Goal: Task Accomplishment & Management: Use online tool/utility

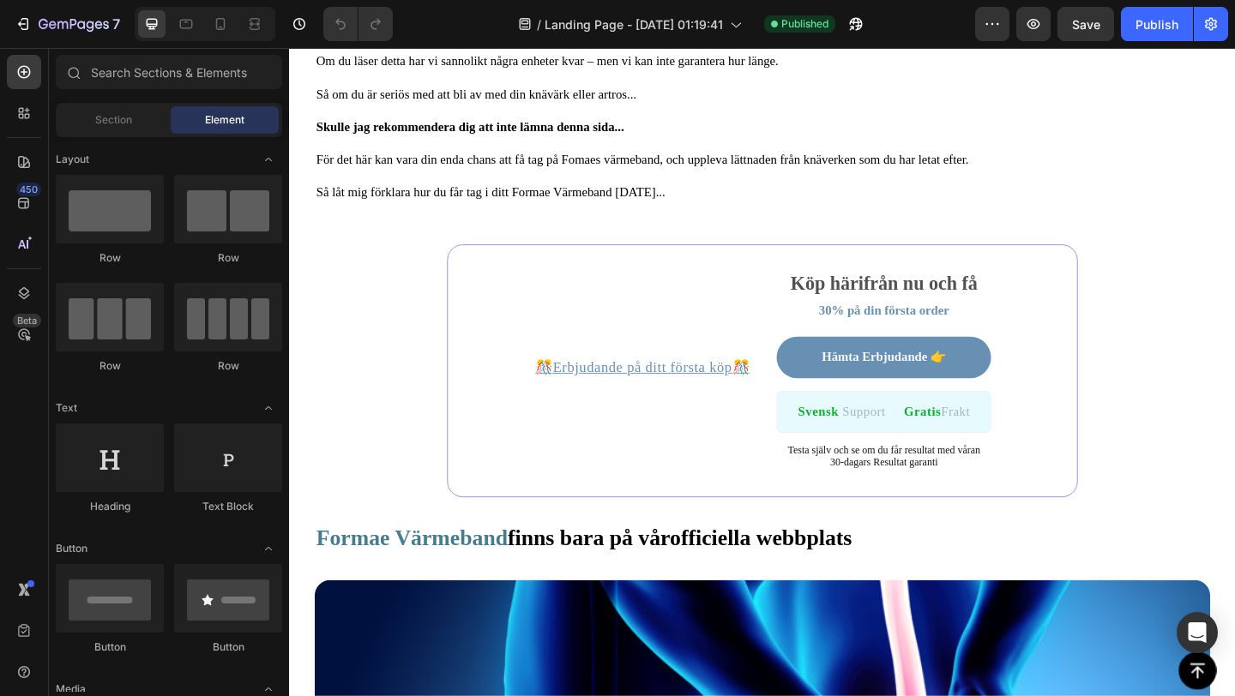
scroll to position [8667, 0]
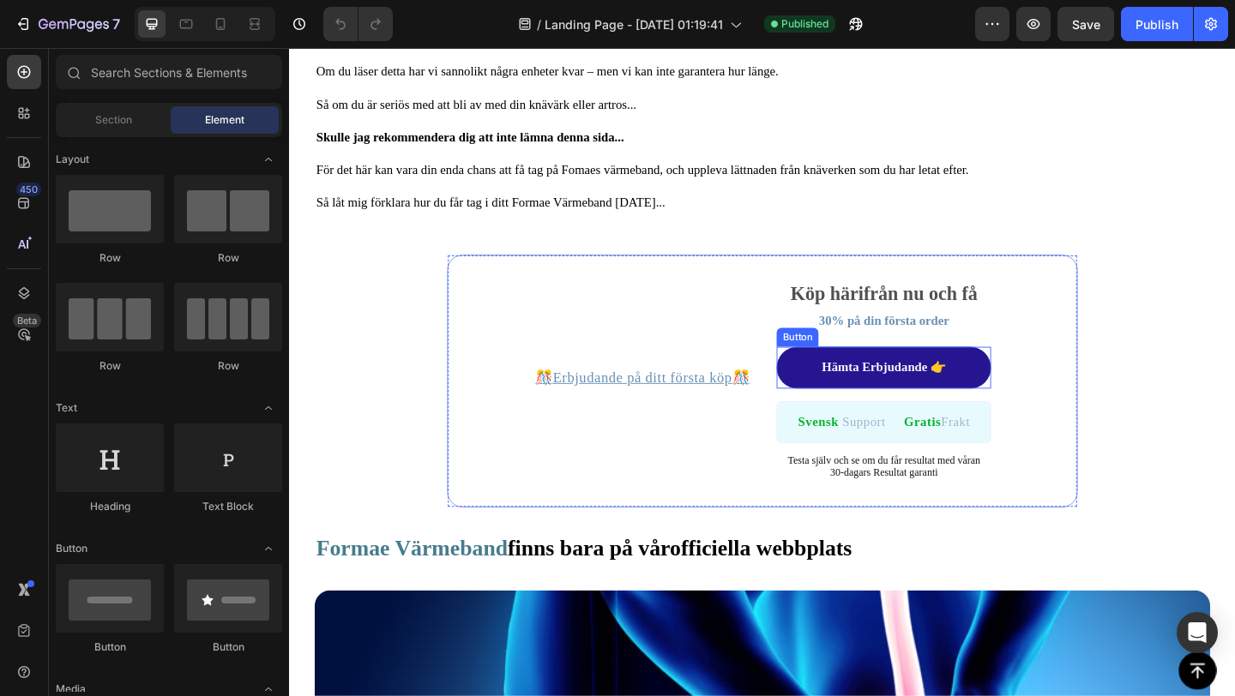
click at [830, 377] on link "Hämta Erbjudande 👉" at bounding box center [935, 395] width 233 height 45
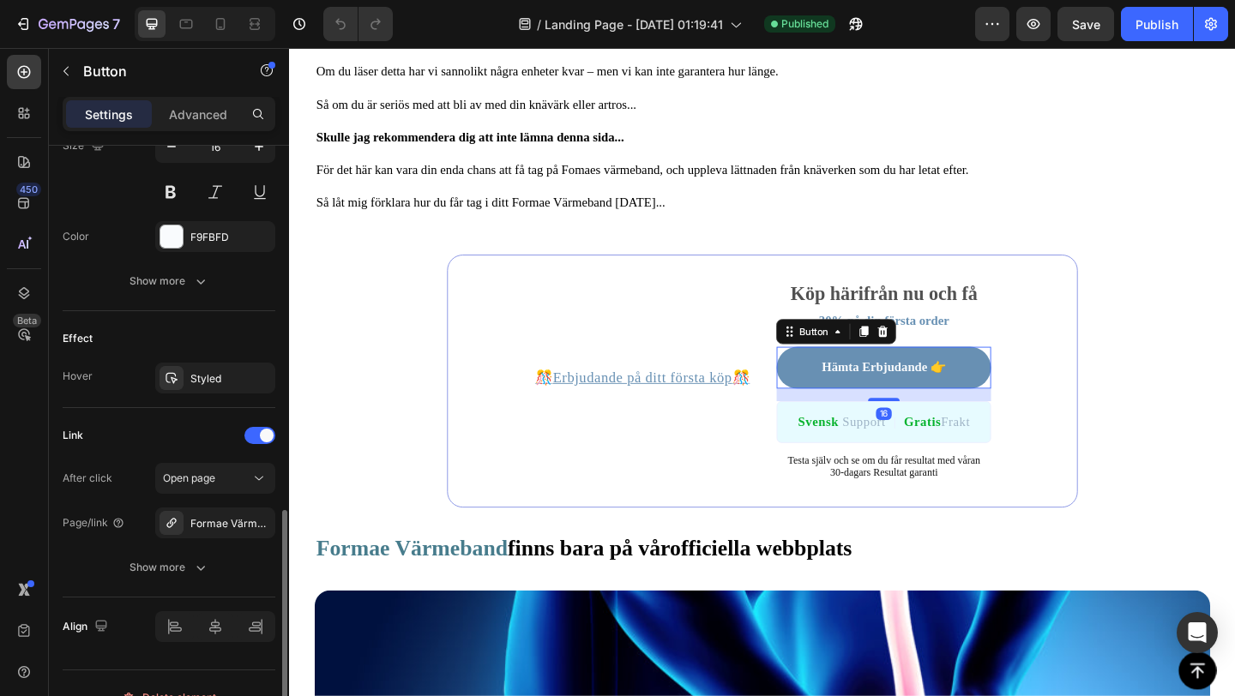
scroll to position [764, 0]
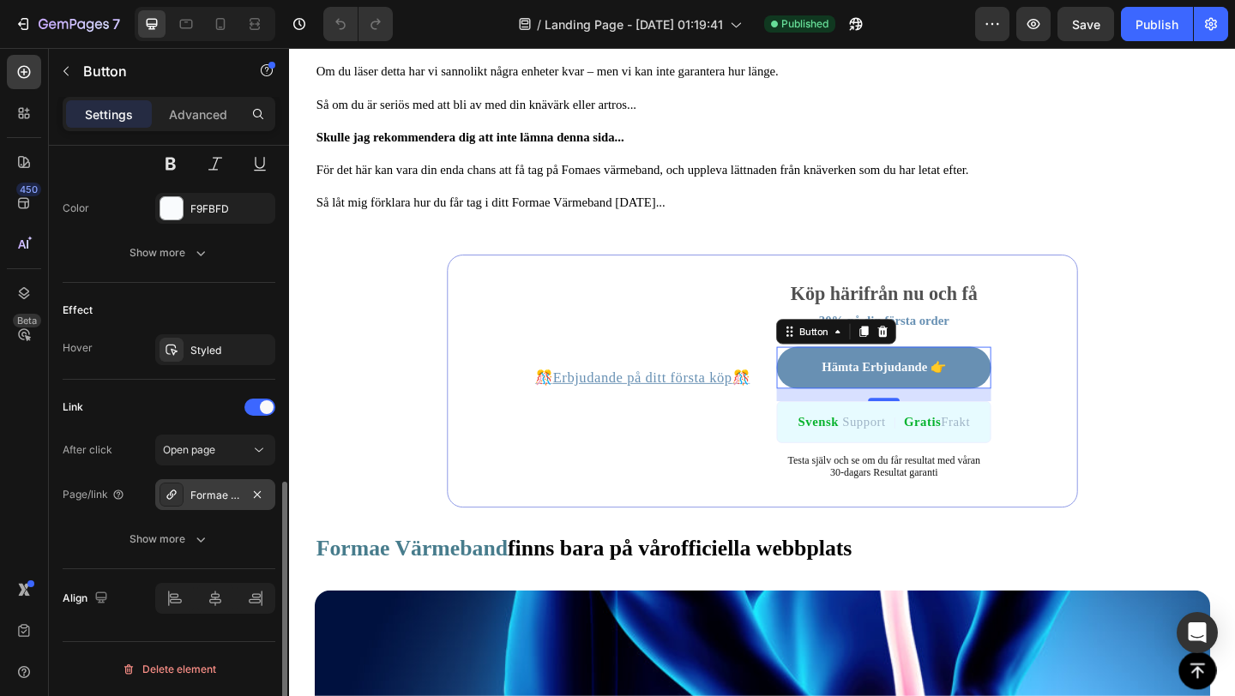
click at [214, 484] on div "Formae VärmeBand™" at bounding box center [215, 494] width 120 height 31
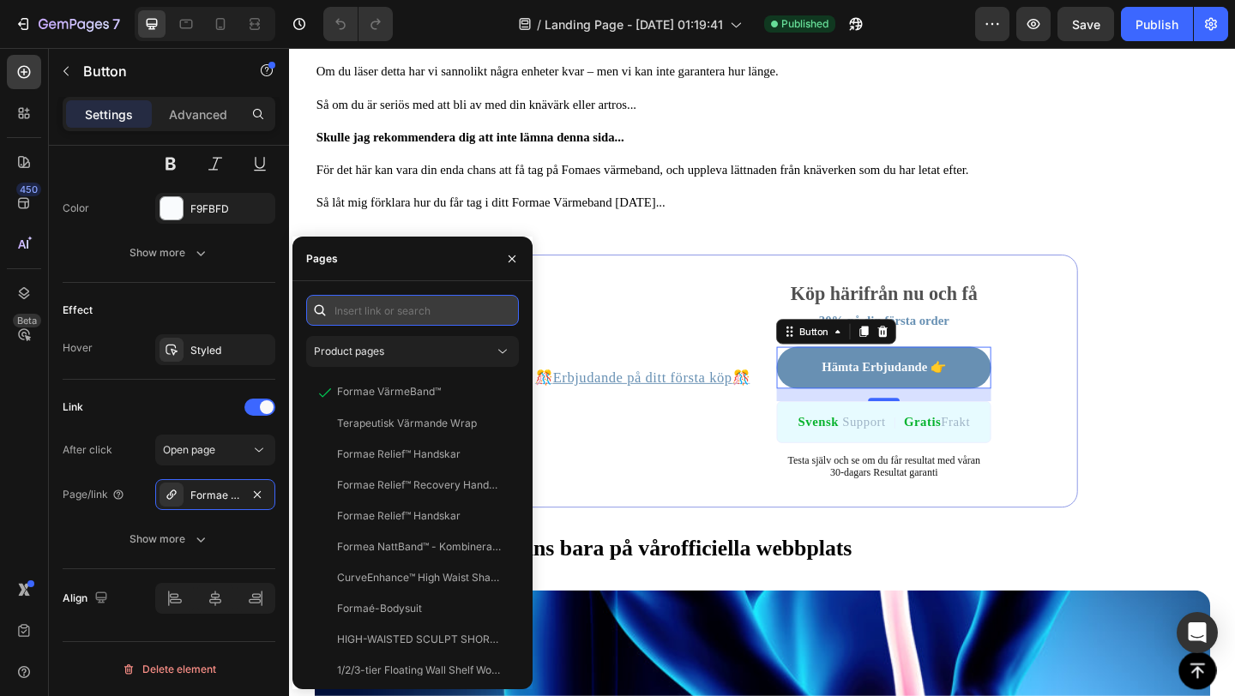
click at [448, 308] on input "text" at bounding box center [412, 310] width 213 height 31
paste input "[URL][DOMAIN_NAME]"
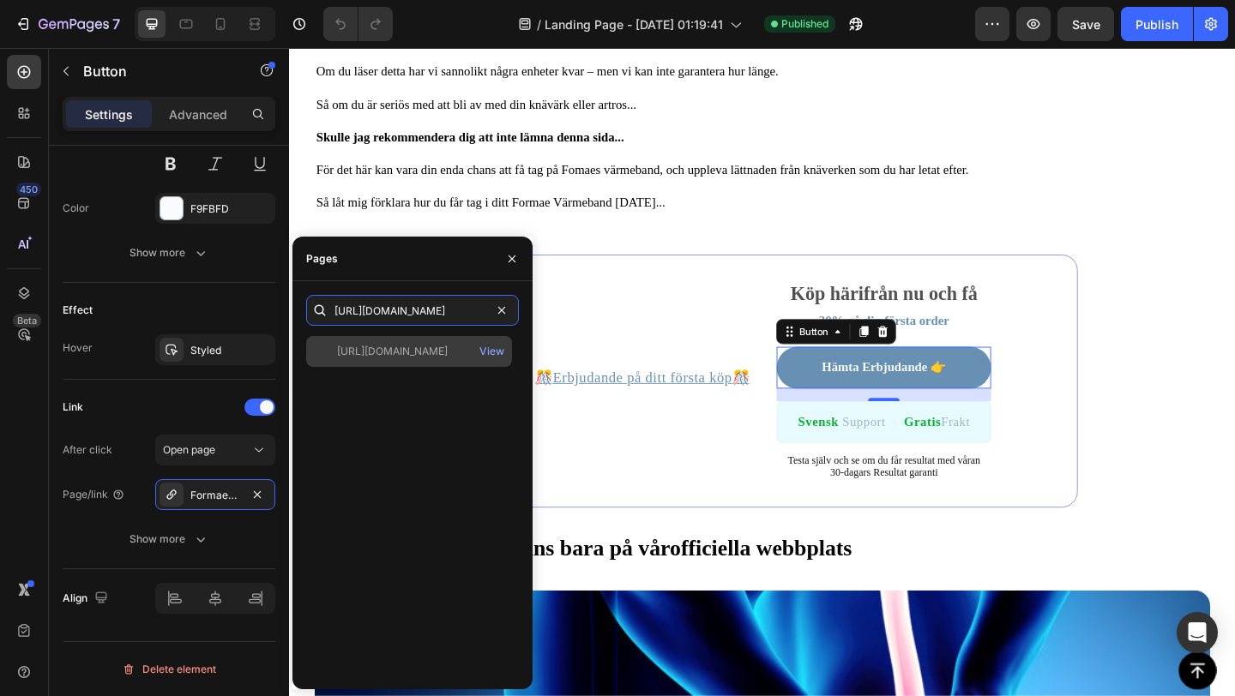
type input "[URL][DOMAIN_NAME]"
click at [429, 358] on div "[URL][DOMAIN_NAME]" at bounding box center [392, 351] width 111 height 15
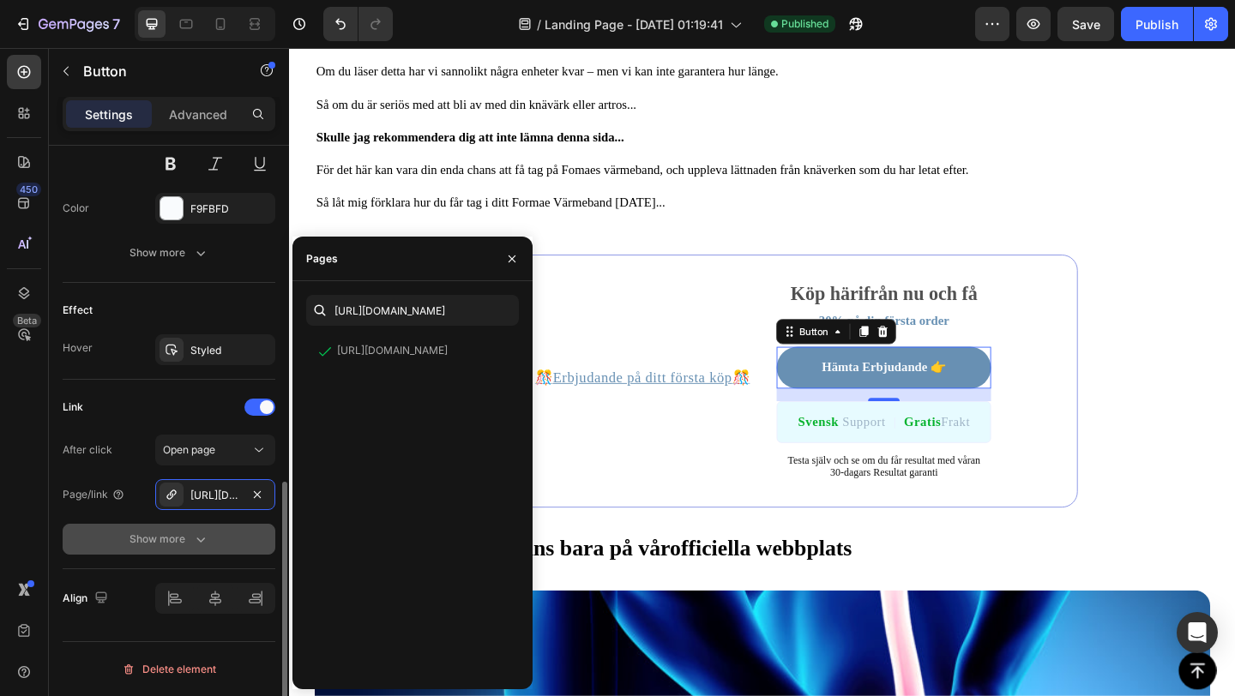
click at [222, 540] on button "Show more" at bounding box center [169, 539] width 213 height 31
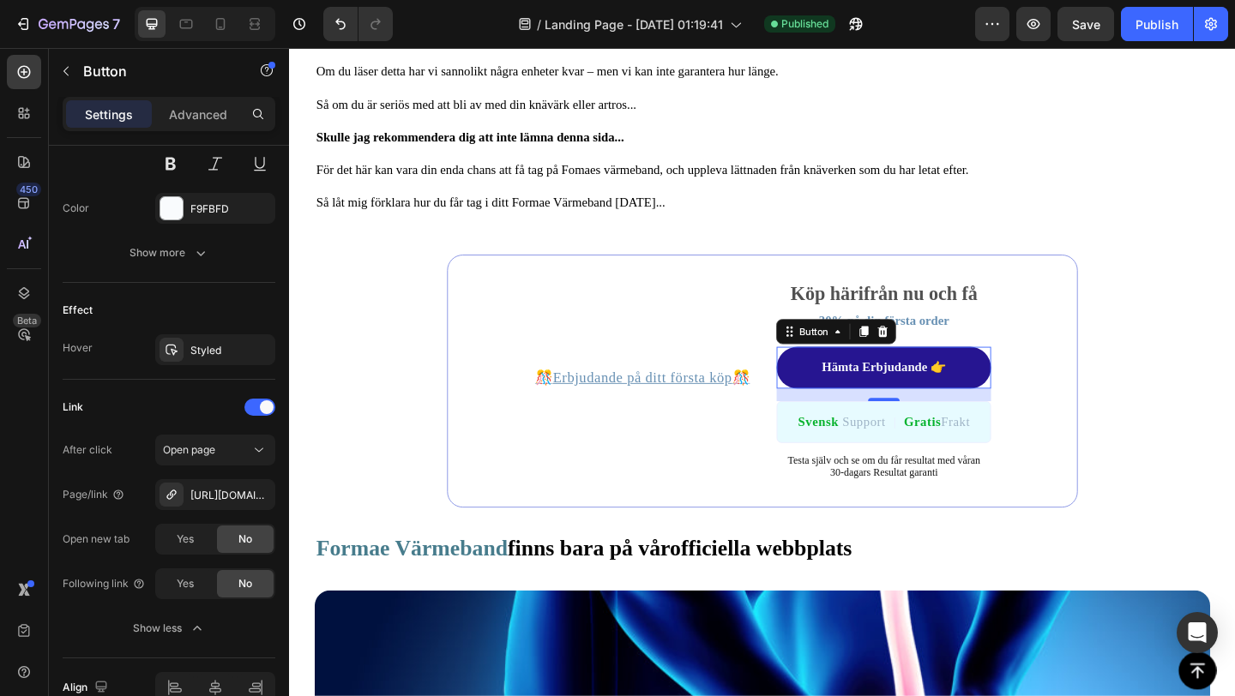
click at [885, 389] on link "Hämta Erbjudande 👉" at bounding box center [935, 395] width 233 height 45
click at [888, 387] on p "Hämta Erbjudande 👉" at bounding box center [935, 396] width 135 height 18
click at [857, 378] on link "Hämta Erbjudande 👉" at bounding box center [935, 395] width 233 height 45
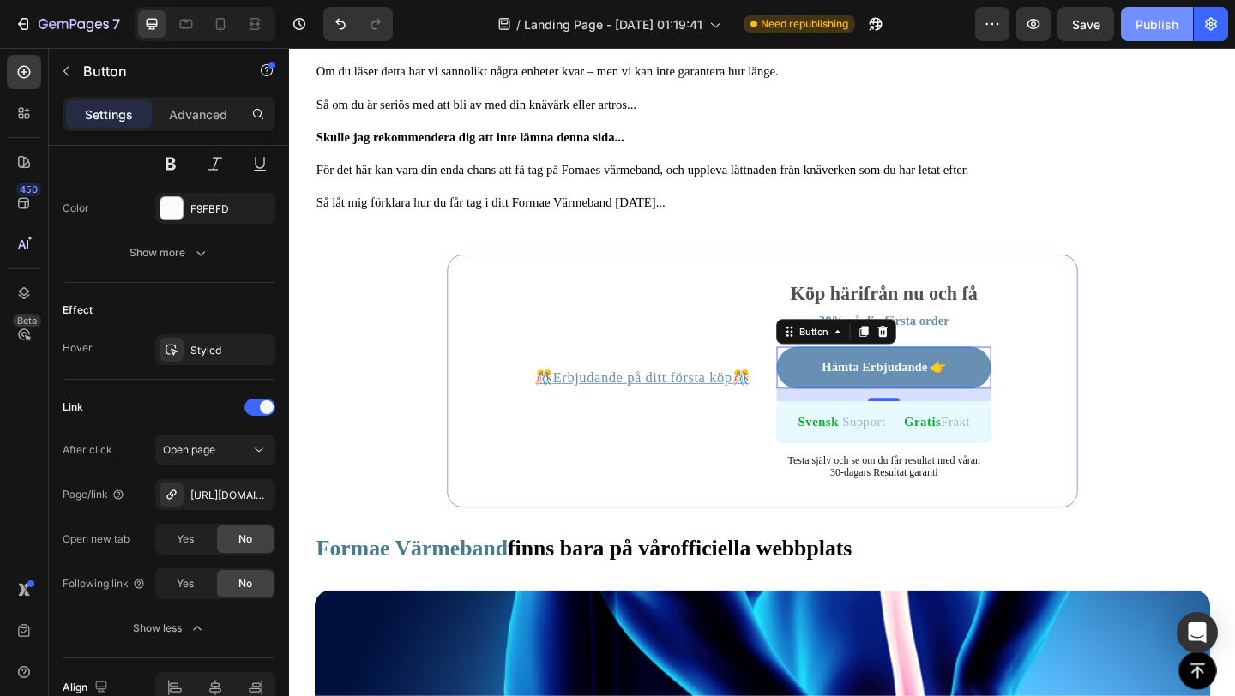
click at [1140, 29] on div "Publish" at bounding box center [1156, 24] width 43 height 18
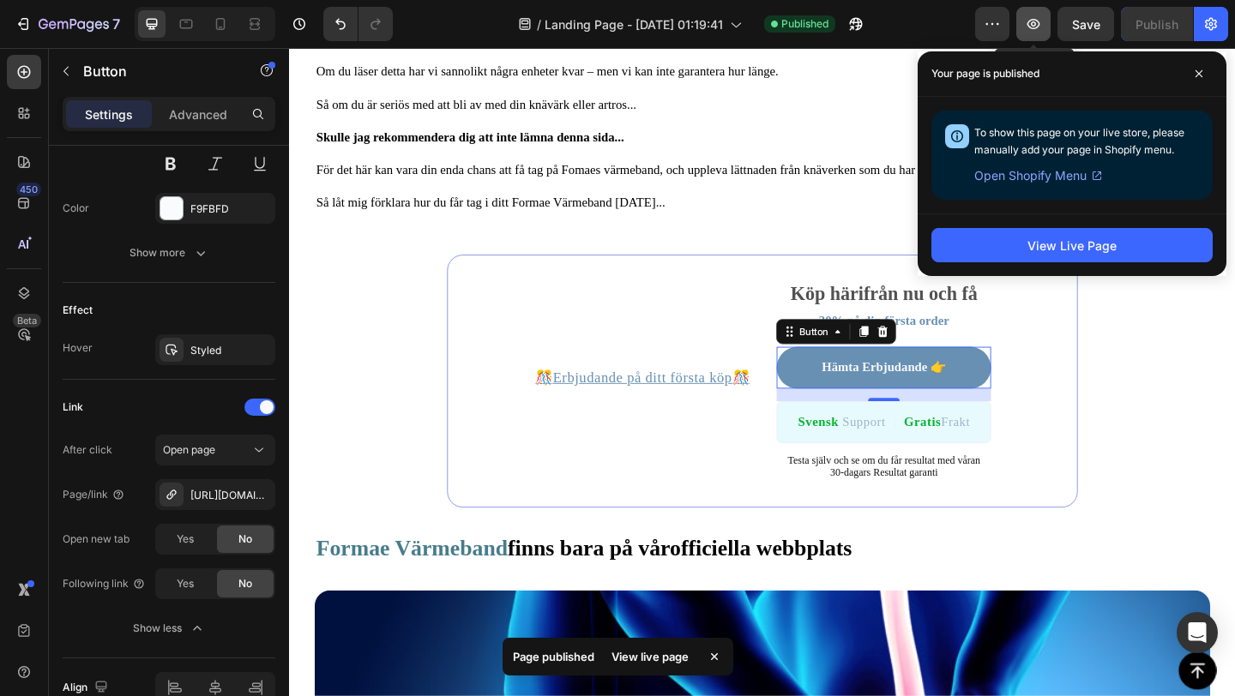
click at [1033, 28] on icon "button" at bounding box center [1033, 24] width 13 height 10
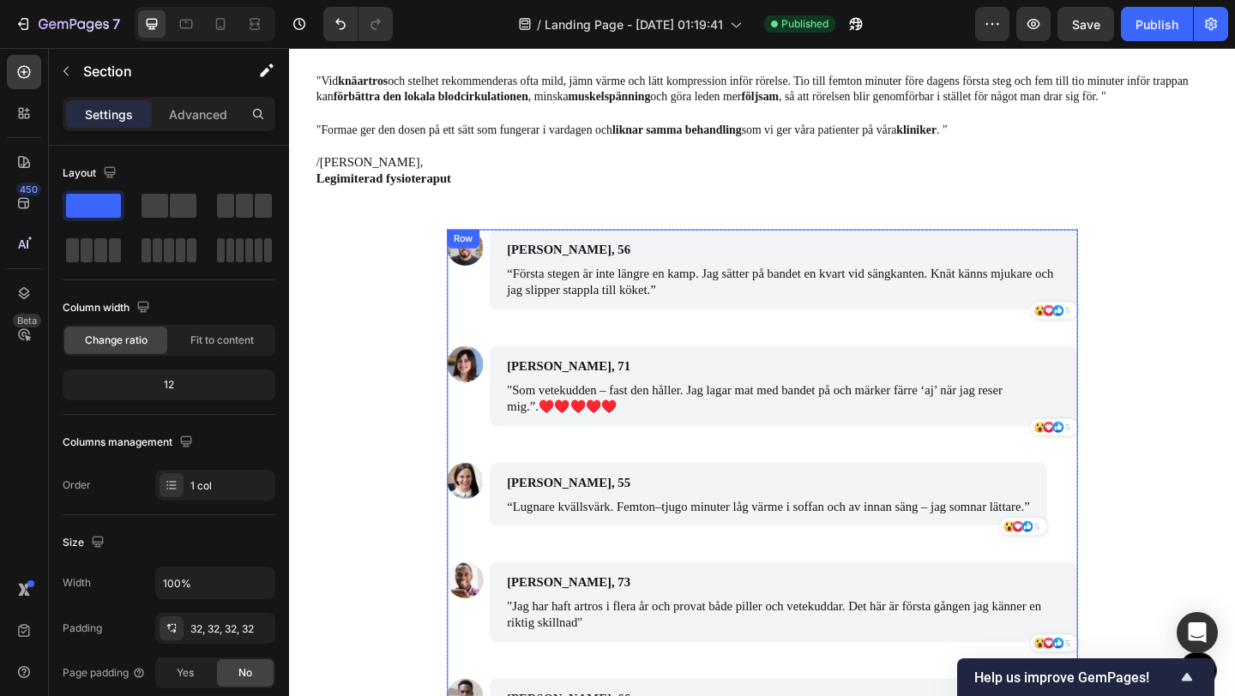
scroll to position [17518, 0]
